Goal: Task Accomplishment & Management: Manage account settings

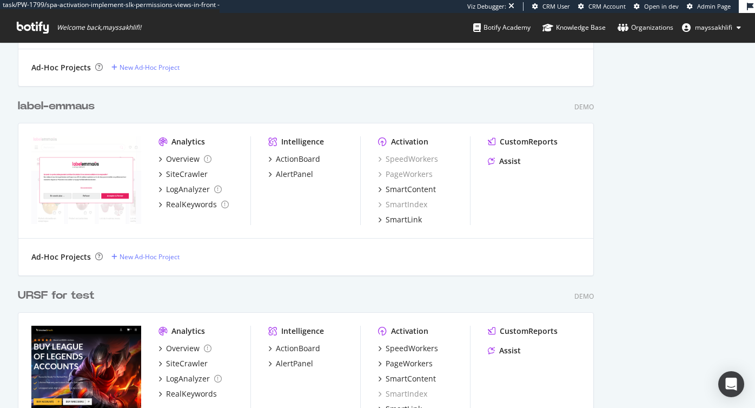
scroll to position [1133, 0]
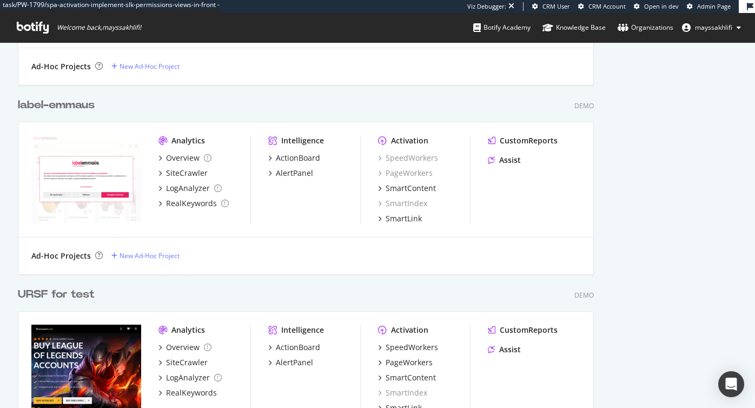
click at [30, 27] on icon at bounding box center [33, 28] width 32 height 12
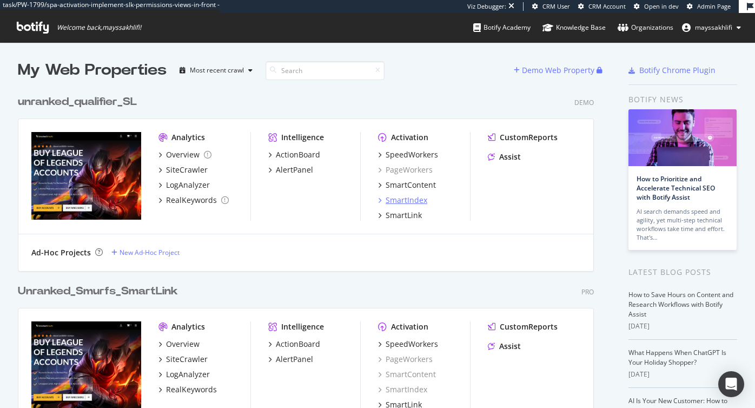
click at [402, 110] on div "SmartIndex" at bounding box center [407, 200] width 42 height 11
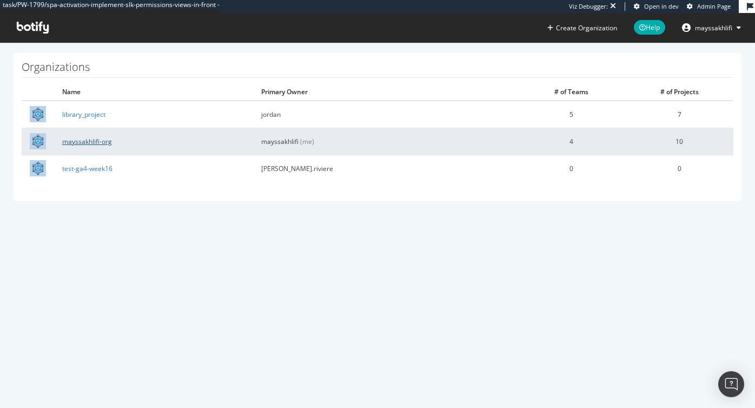
click at [96, 141] on link "mayssakhlifi-org" at bounding box center [87, 141] width 50 height 9
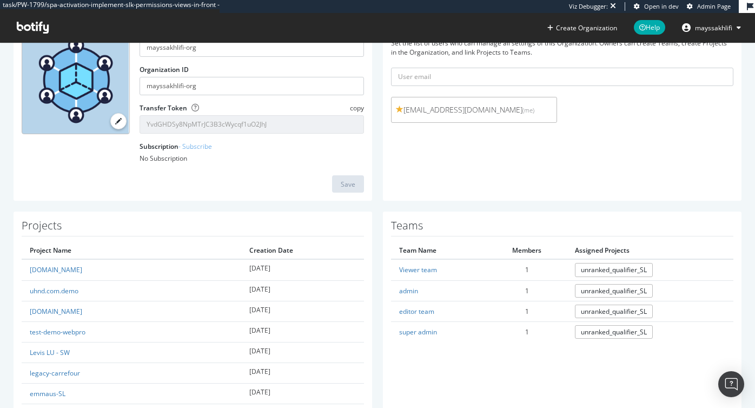
scroll to position [90, 0]
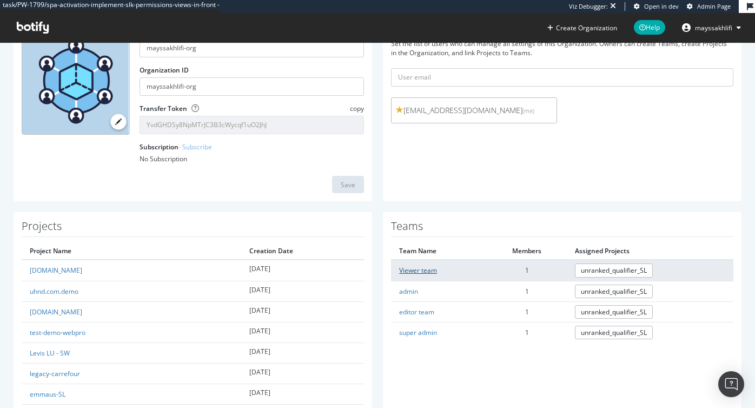
click at [411, 271] on link "Viewer team" at bounding box center [418, 270] width 38 height 9
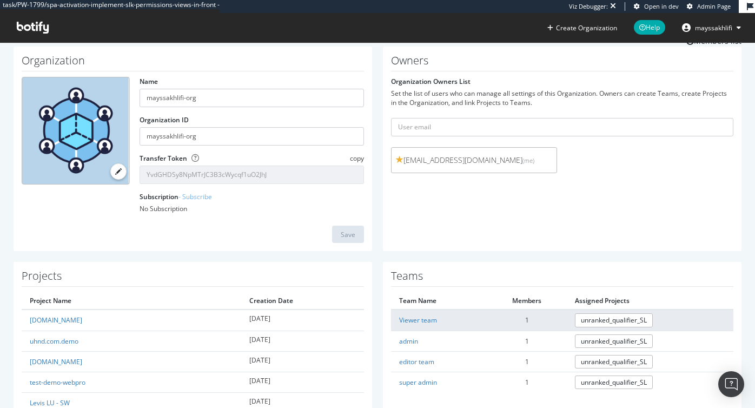
scroll to position [50, 0]
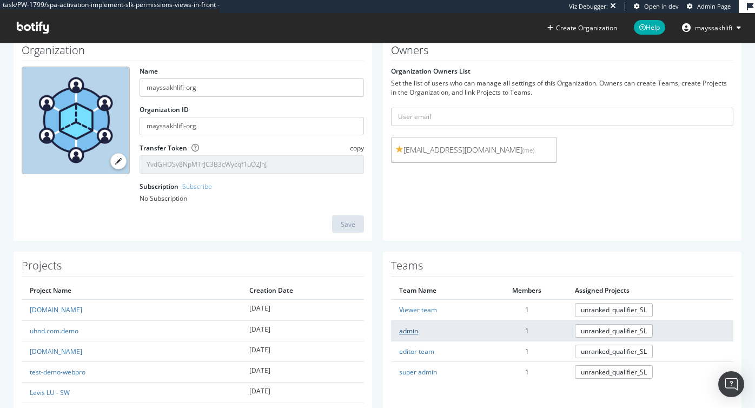
click at [408, 328] on link "admin" at bounding box center [408, 330] width 19 height 9
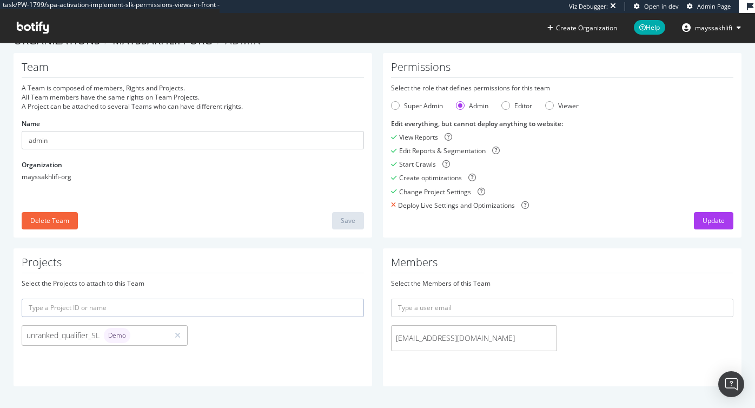
scroll to position [20, 0]
click at [542, 334] on span "qa@test.com" at bounding box center [474, 338] width 156 height 11
click at [444, 333] on span "[EMAIL_ADDRESS][DOMAIN_NAME]" at bounding box center [474, 338] width 156 height 11
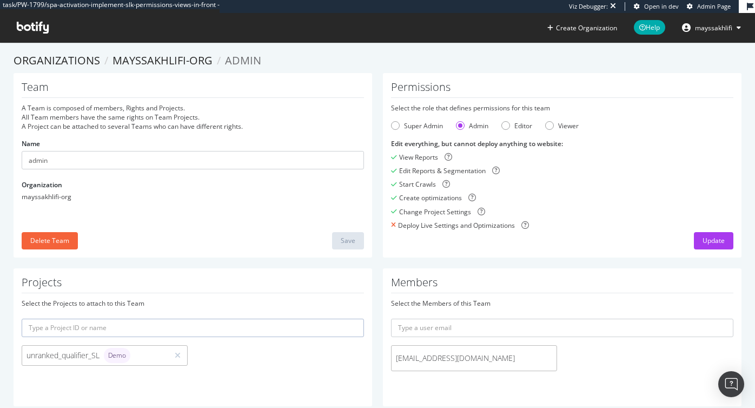
click at [530, 344] on form "qa@test.com" at bounding box center [562, 348] width 343 height 58
click at [500, 371] on div "qa@test.com" at bounding box center [474, 358] width 166 height 26
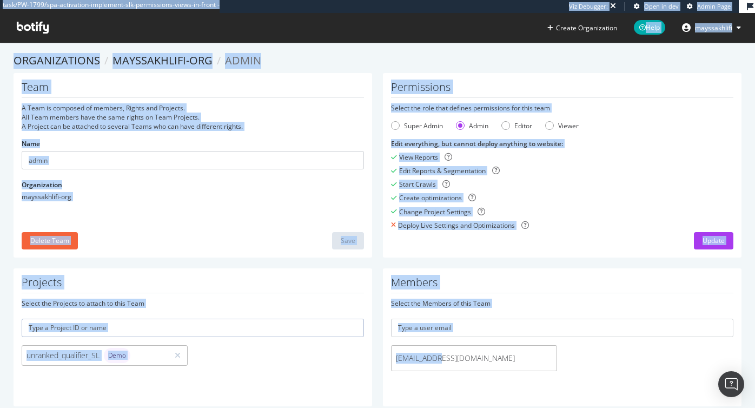
click at [500, 371] on div "qa@test.com" at bounding box center [474, 358] width 166 height 26
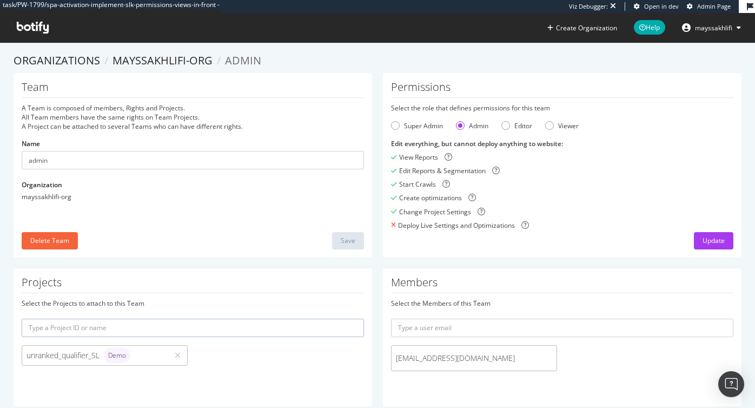
click at [500, 360] on span "qa@test.com" at bounding box center [474, 358] width 156 height 11
click at [182, 62] on link "mayssakhlifi-org" at bounding box center [163, 60] width 100 height 15
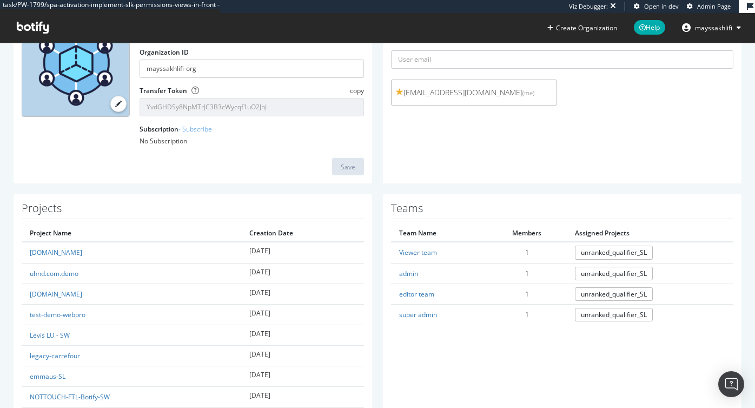
scroll to position [110, 0]
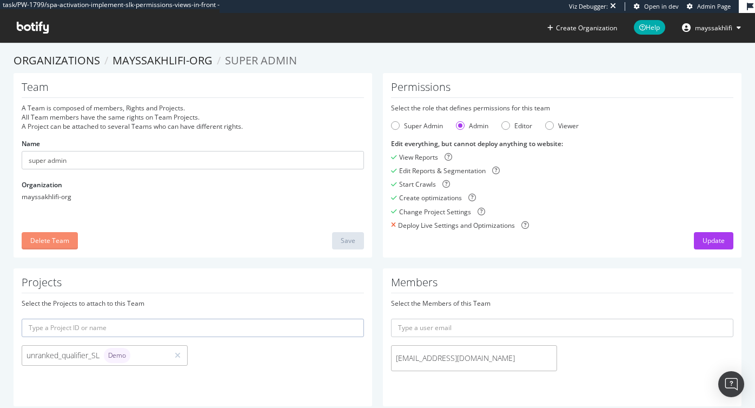
click at [45, 238] on div "Delete Team" at bounding box center [49, 240] width 39 height 9
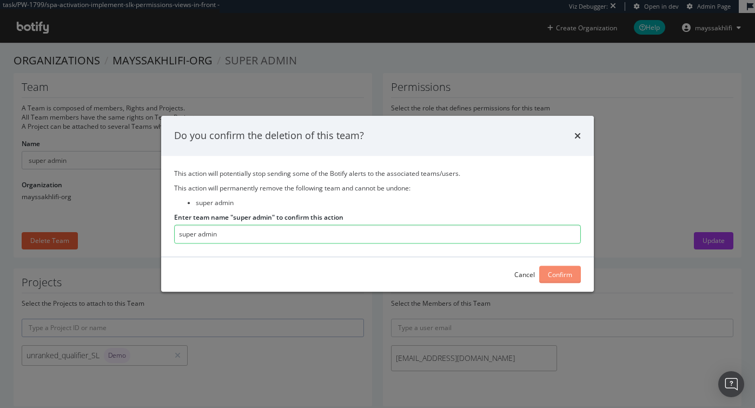
type input "super admin"
click at [567, 273] on div "Confirm" at bounding box center [560, 274] width 24 height 9
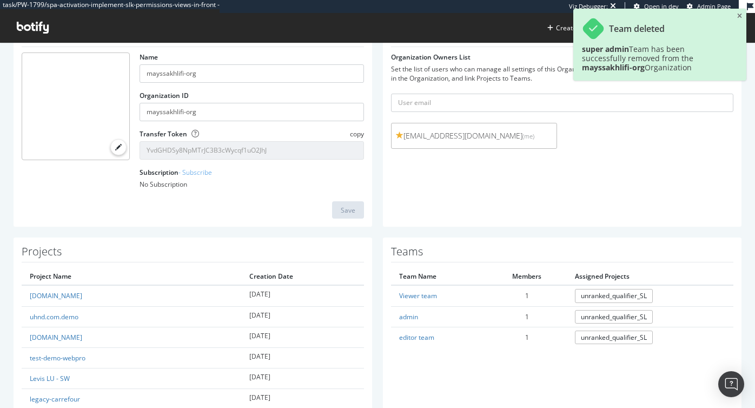
scroll to position [65, 0]
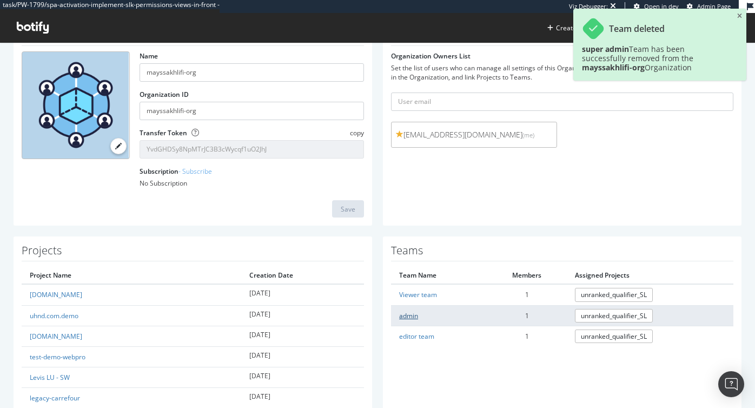
click at [410, 315] on link "admin" at bounding box center [408, 315] width 19 height 9
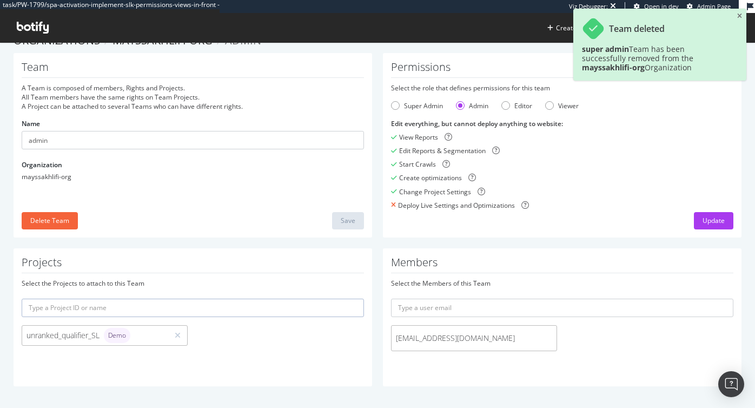
scroll to position [20, 0]
click at [61, 220] on div "Delete Team" at bounding box center [49, 220] width 39 height 9
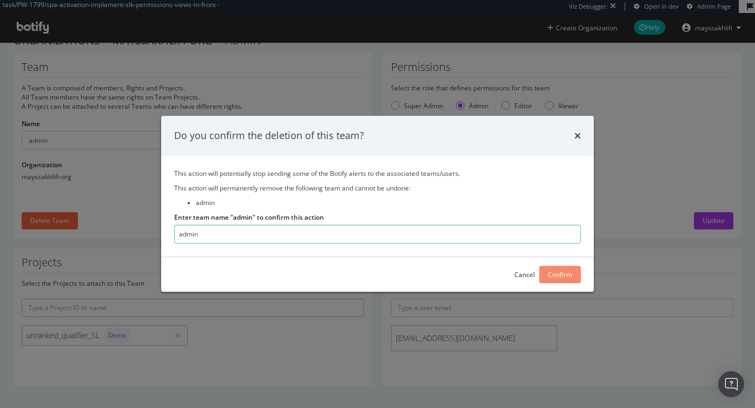
type input "admin"
click at [569, 275] on div "Confirm" at bounding box center [560, 274] width 24 height 9
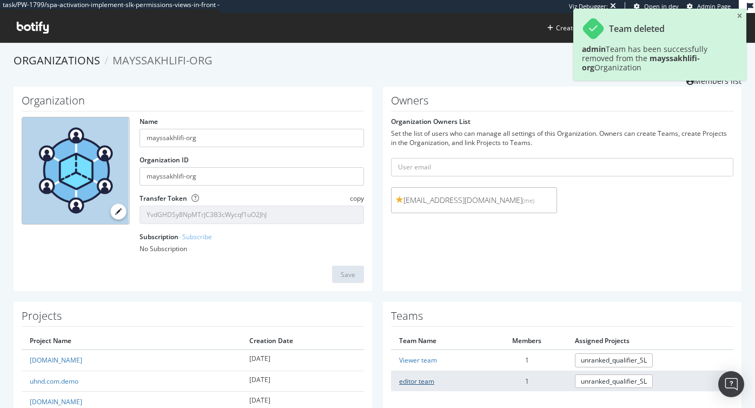
click at [427, 379] on link "editor team" at bounding box center [416, 381] width 35 height 9
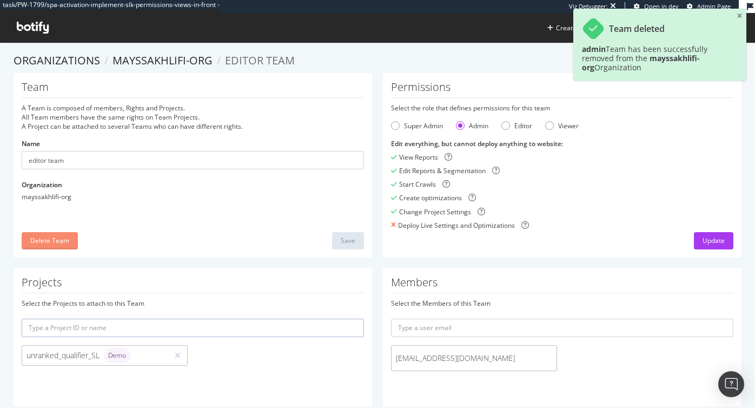
click at [43, 240] on div "Delete Team" at bounding box center [49, 240] width 39 height 9
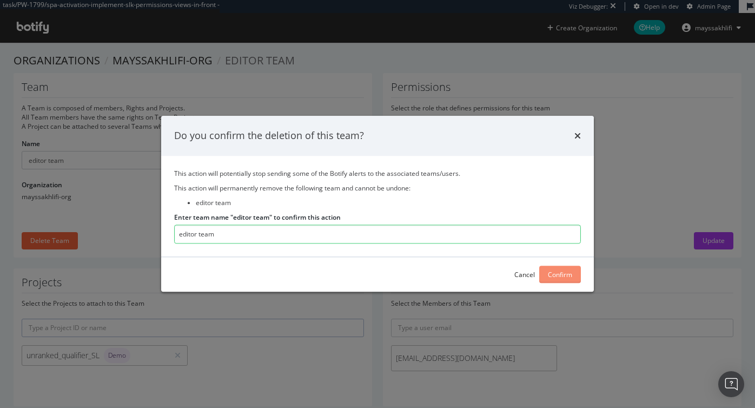
type input "editor team"
click at [558, 275] on div "Confirm" at bounding box center [560, 274] width 24 height 9
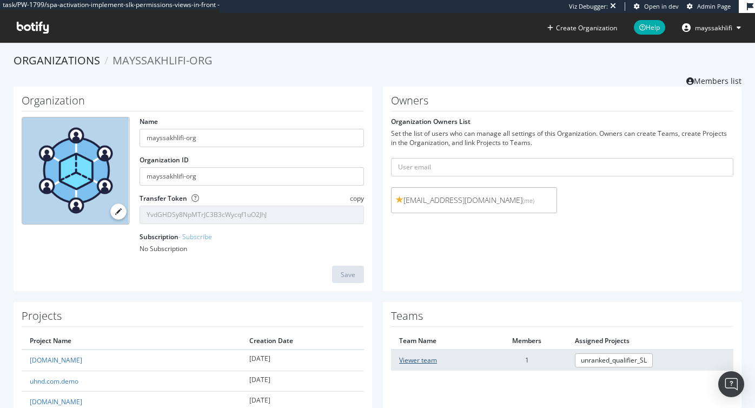
click at [422, 358] on link "Viewer team" at bounding box center [418, 360] width 38 height 9
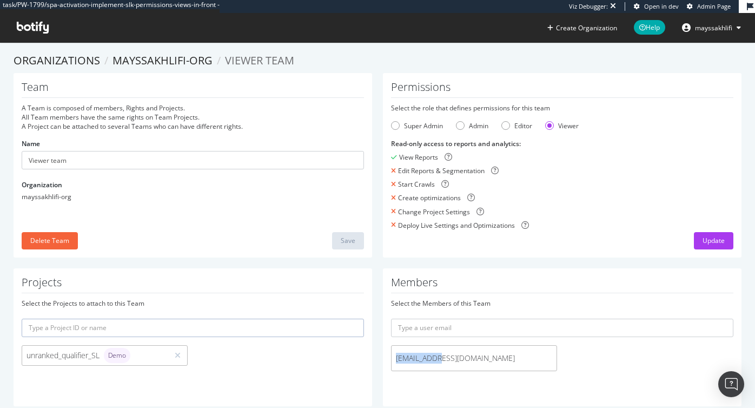
drag, startPoint x: 449, startPoint y: 356, endPoint x: 380, endPoint y: 356, distance: 69.3
click at [380, 356] on div "Members Select the Members of this Team qa@test.com" at bounding box center [563, 337] width 370 height 138
copy span "qa@test.com"
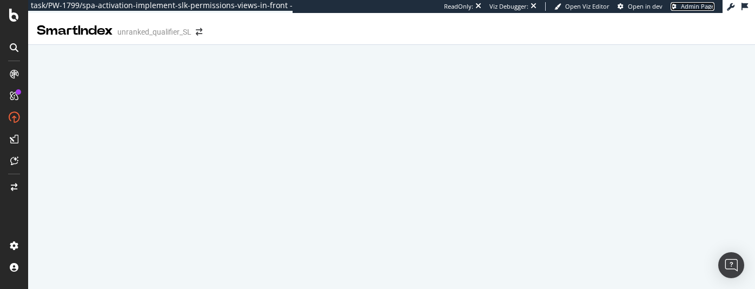
click at [696, 7] on span "Admin Page" at bounding box center [698, 6] width 34 height 8
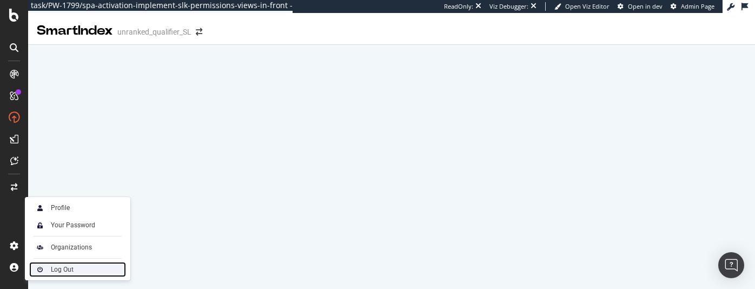
click at [51, 270] on div "Log Out" at bounding box center [62, 269] width 23 height 9
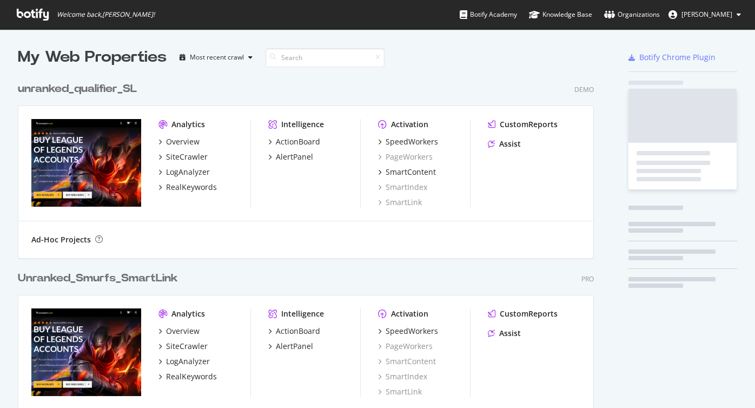
scroll to position [1152, 585]
